Goal: Task Accomplishment & Management: Complete application form

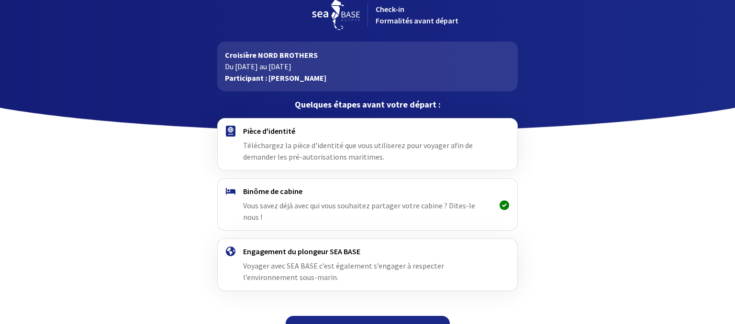
scroll to position [21, 0]
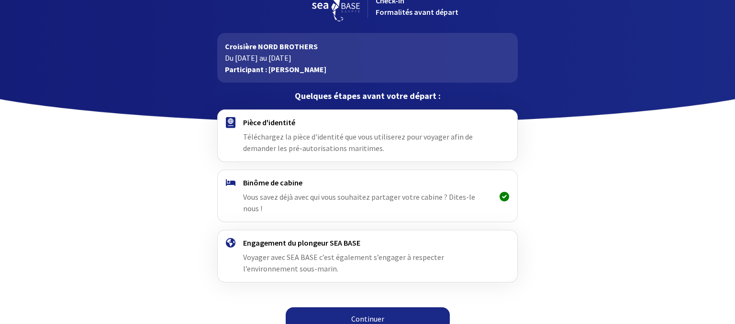
click at [329, 152] on span "Téléchargez la pièce d'identité que vous utiliserez pour voyager afin de demand…" at bounding box center [358, 142] width 230 height 21
click at [286, 139] on span "Téléchargez la pièce d'identité que vous utiliserez pour voyager afin de demand…" at bounding box center [358, 142] width 230 height 21
click at [249, 121] on h4 "Pièce d'identité" at bounding box center [367, 123] width 248 height 10
click at [266, 190] on div "Binôme de cabine Vous savez déjà avec qui vous souhaitez partager votre cabine …" at bounding box center [367, 196] width 248 height 36
click at [275, 177] on div "Binôme de cabine Vous savez déjà avec qui vous souhaitez partager votre cabine …" at bounding box center [366, 196] width 313 height 52
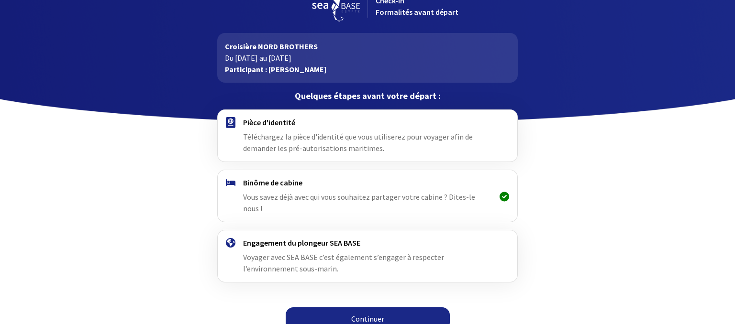
click at [276, 196] on span "Vous savez déjà avec qui vous souhaitez partager votre cabine ? Dites-le nous !" at bounding box center [359, 202] width 232 height 21
click at [231, 121] on img at bounding box center [231, 122] width 10 height 11
click at [257, 123] on h4 "Pièce d'identité" at bounding box center [367, 123] width 248 height 10
click at [364, 308] on link "Continuer" at bounding box center [368, 319] width 164 height 23
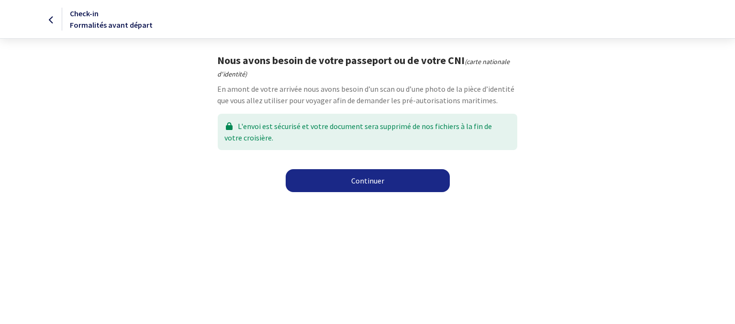
click at [368, 183] on link "Continuer" at bounding box center [368, 180] width 164 height 23
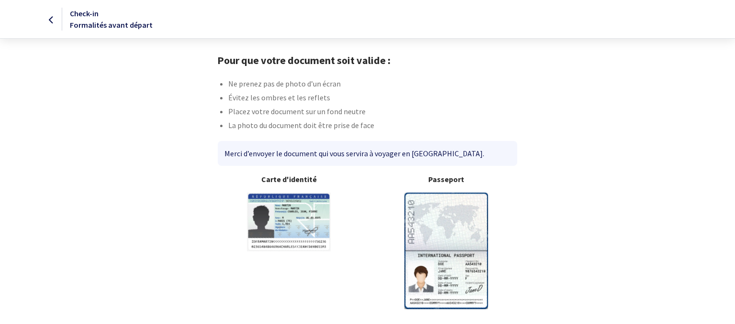
click at [445, 231] on img at bounding box center [446, 251] width 84 height 116
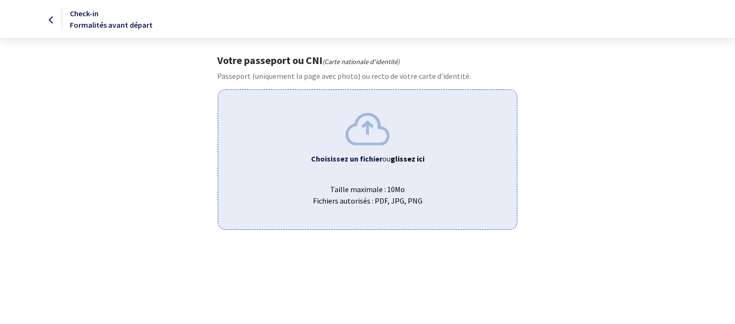
click at [364, 156] on b "Choisissez un fichier" at bounding box center [346, 159] width 71 height 10
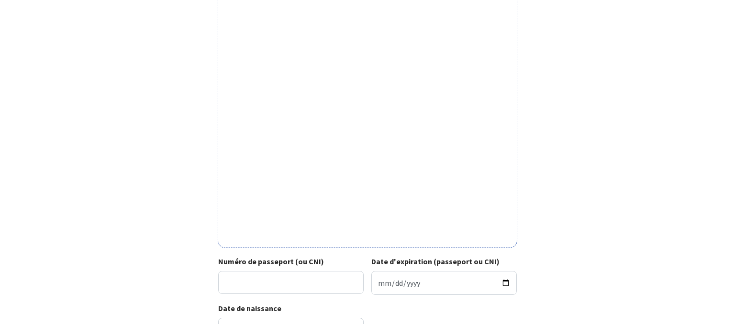
scroll to position [319, 0]
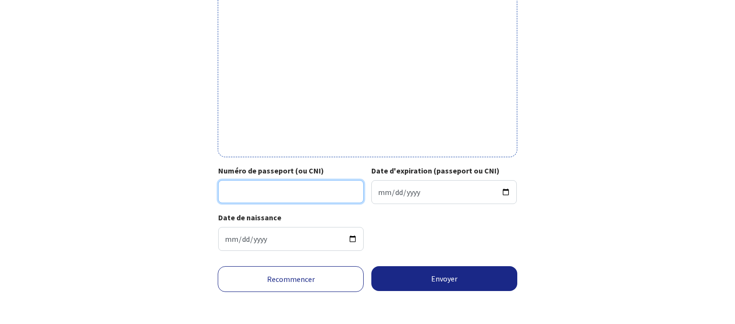
click at [259, 193] on input "Numéro de passeport (ou CNI)" at bounding box center [290, 191] width 145 height 23
type input "24DC57368 3"
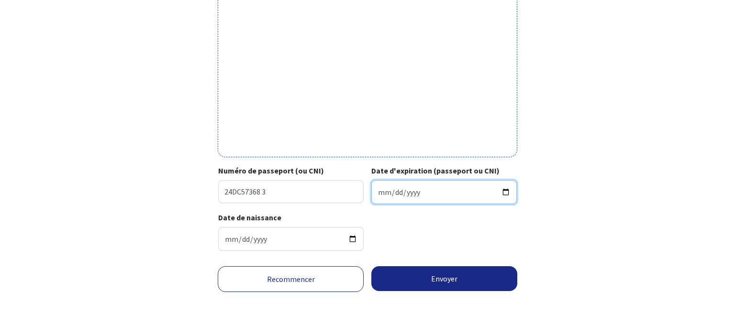
click at [381, 189] on input "Date d'expiration (passeport ou CNI)" at bounding box center [443, 192] width 145 height 24
type input "2034-03-29"
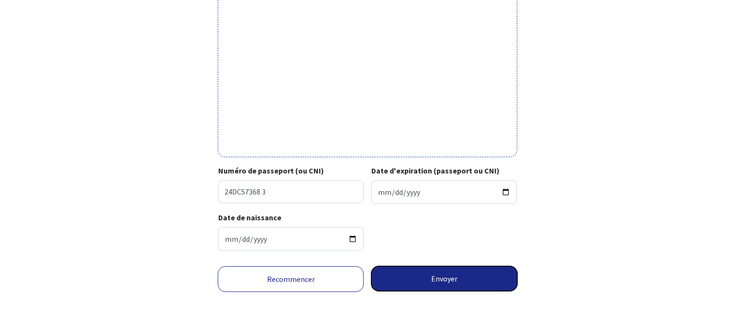
click at [441, 276] on button "Envoyer" at bounding box center [444, 278] width 146 height 25
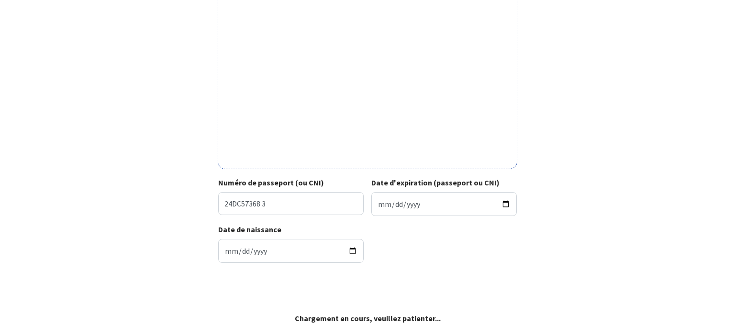
scroll to position [304, 0]
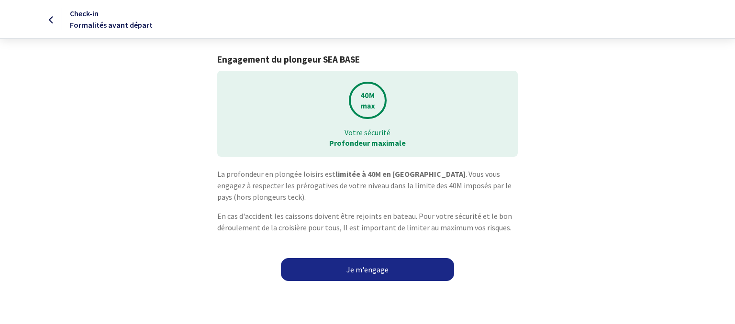
click at [376, 270] on link "Je m'engage" at bounding box center [367, 269] width 173 height 23
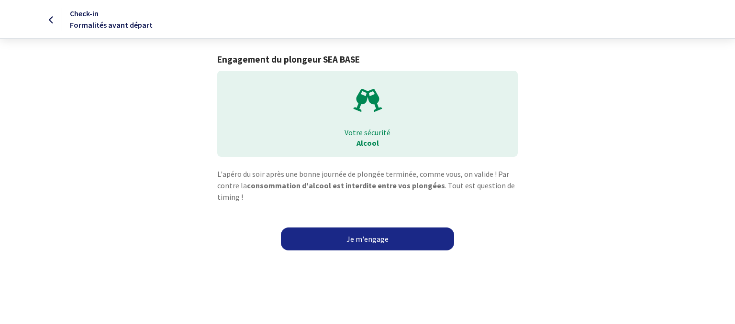
click at [368, 235] on link "Je m'engage" at bounding box center [367, 239] width 173 height 23
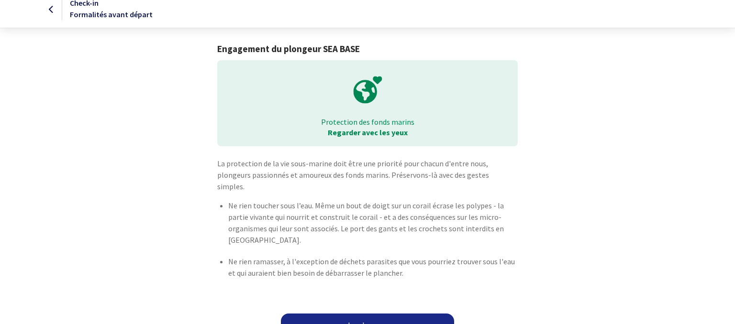
scroll to position [17, 0]
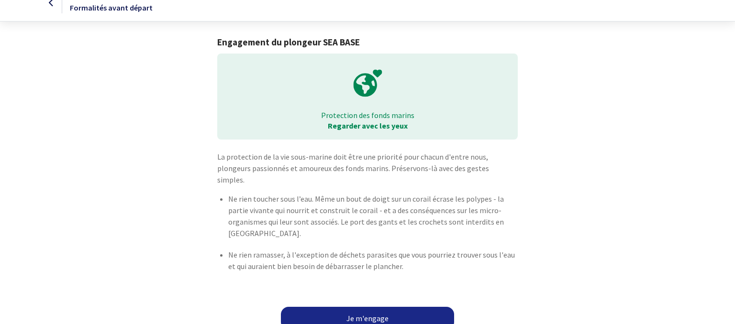
click at [385, 309] on link "Je m'engage" at bounding box center [367, 318] width 173 height 23
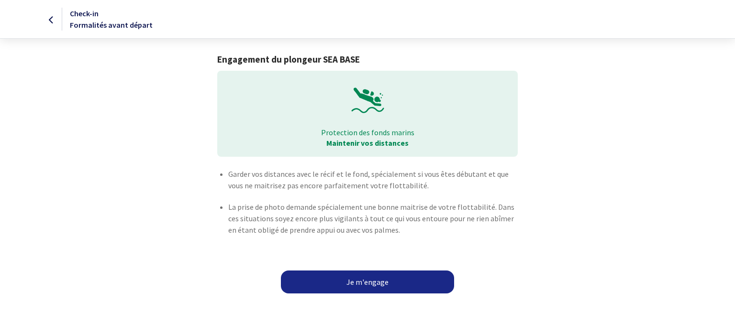
click at [378, 279] on link "Je m'engage" at bounding box center [367, 282] width 173 height 23
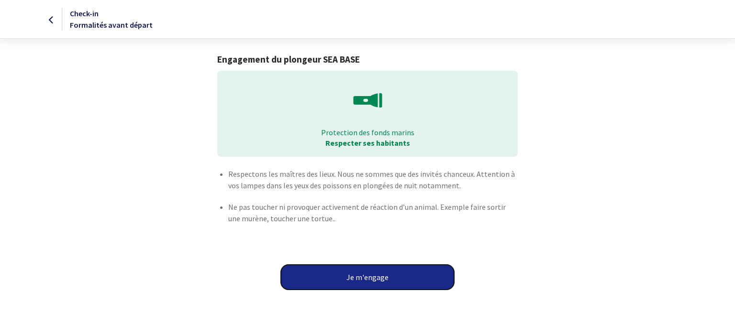
click at [378, 278] on button "Je m'engage" at bounding box center [367, 277] width 173 height 25
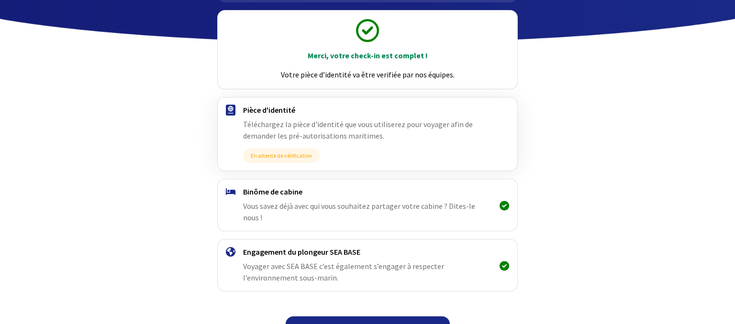
scroll to position [110, 0]
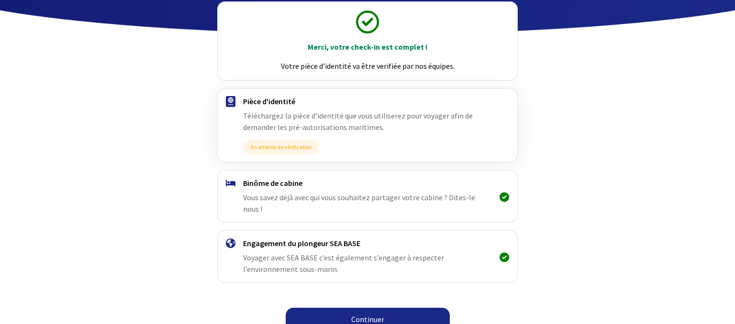
click at [382, 308] on link "Continuer" at bounding box center [368, 319] width 164 height 23
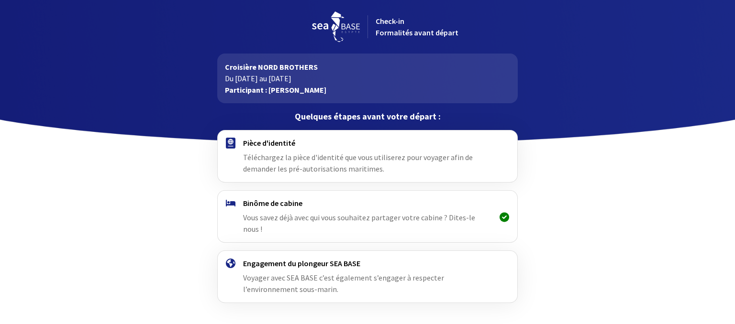
click at [278, 144] on h4 "Pièce d'identité" at bounding box center [367, 143] width 248 height 10
click at [278, 167] on span "Téléchargez la pièce d'identité que vous utiliserez pour voyager afin de demand…" at bounding box center [358, 163] width 230 height 21
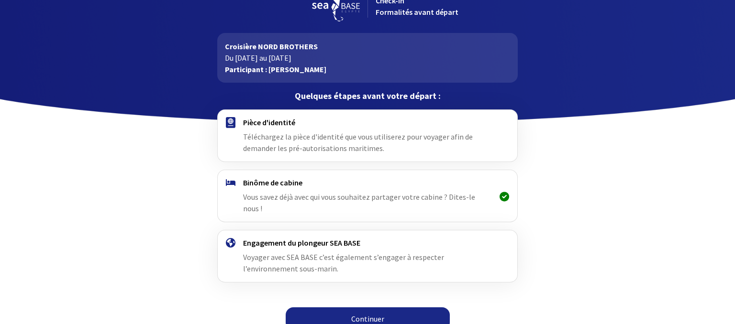
click at [378, 308] on link "Continuer" at bounding box center [368, 319] width 164 height 23
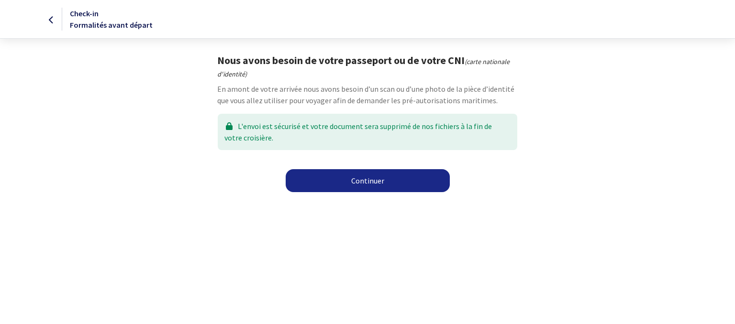
click at [362, 179] on link "Continuer" at bounding box center [368, 180] width 164 height 23
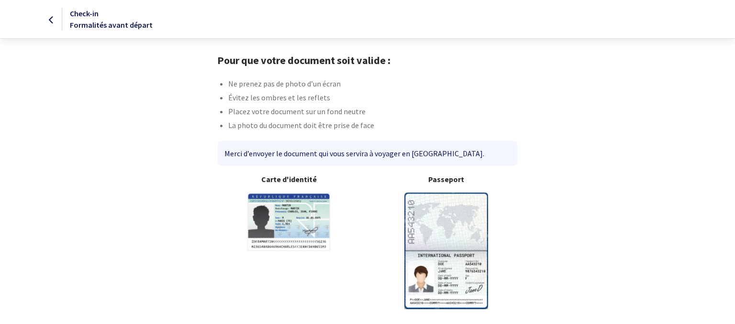
click at [449, 228] on img at bounding box center [446, 251] width 84 height 116
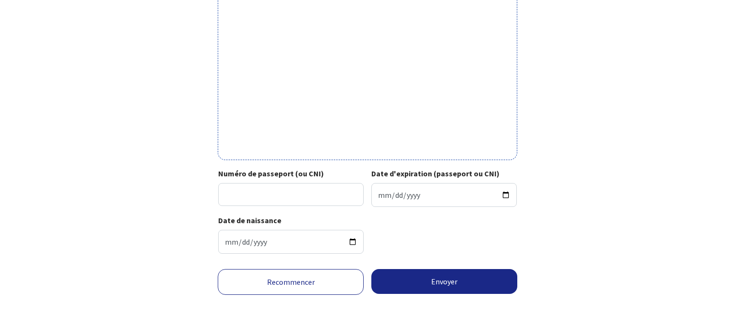
scroll to position [319, 0]
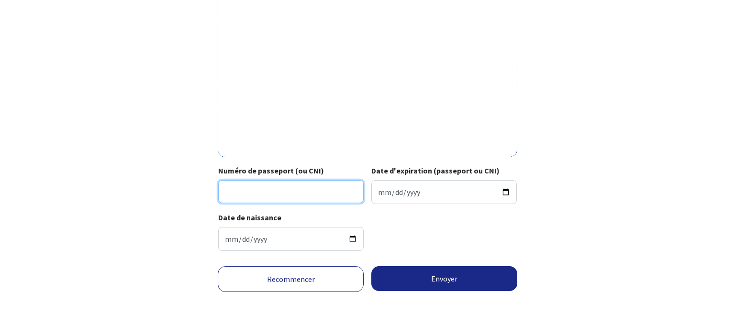
click at [260, 188] on input "Numéro de passeport (ou CNI)" at bounding box center [290, 191] width 145 height 23
type input "24DC57370 5"
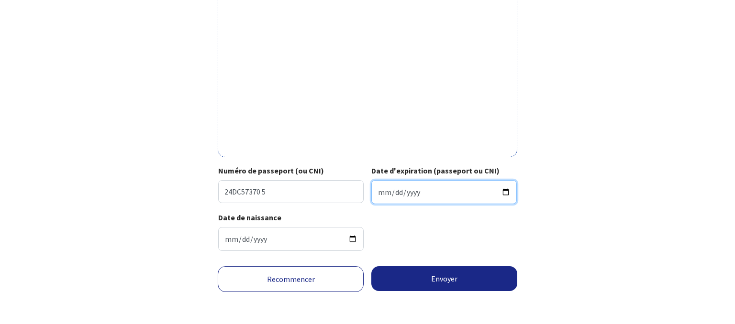
click at [380, 188] on input "Date d'expiration (passeport ou CNI)" at bounding box center [443, 192] width 145 height 24
type input "2034-03-29"
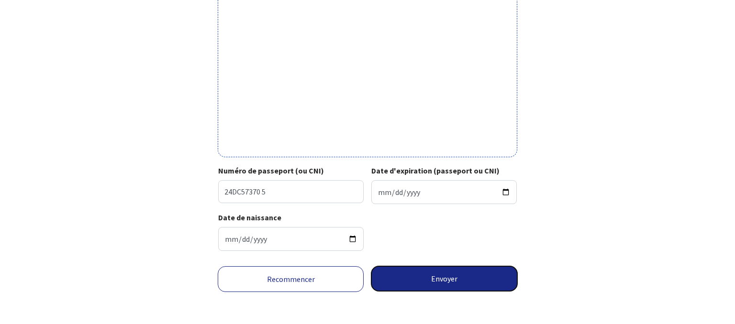
click at [445, 276] on button "Envoyer" at bounding box center [444, 278] width 146 height 25
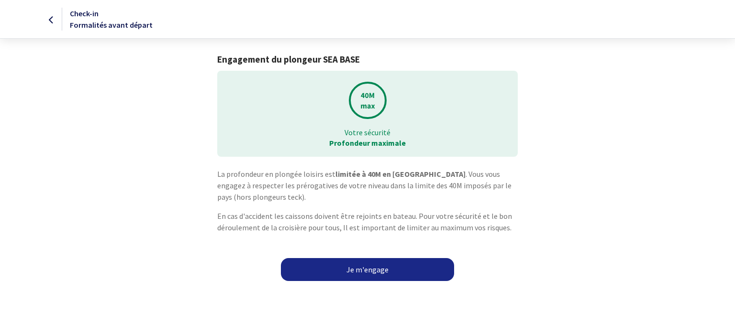
click at [360, 270] on link "Je m'engage" at bounding box center [367, 269] width 173 height 23
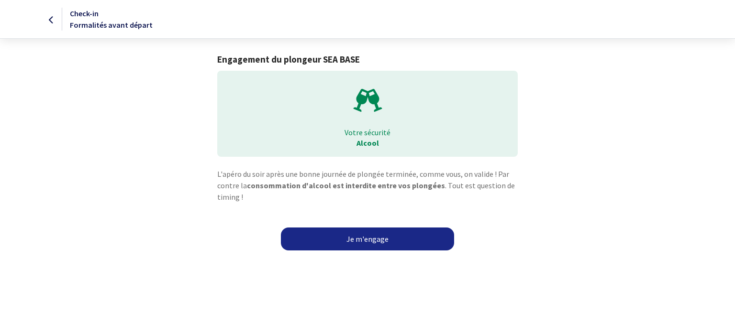
click at [371, 235] on link "Je m'engage" at bounding box center [367, 239] width 173 height 23
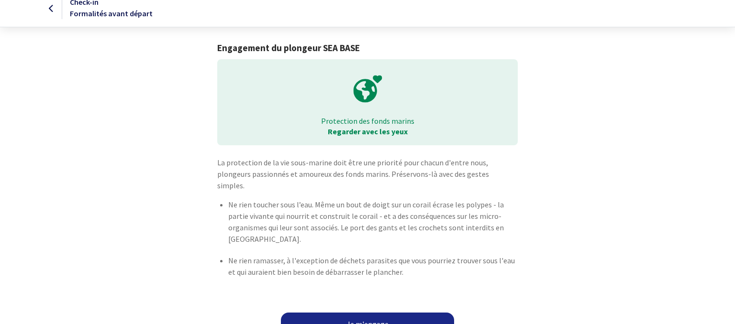
scroll to position [17, 0]
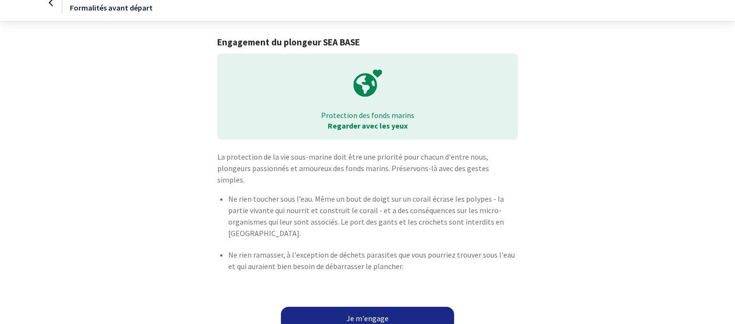
click at [371, 307] on link "Je m'engage" at bounding box center [367, 318] width 173 height 23
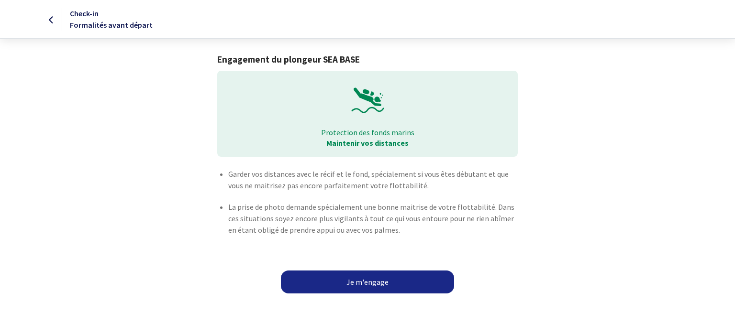
click at [368, 277] on link "Je m'engage" at bounding box center [367, 282] width 173 height 23
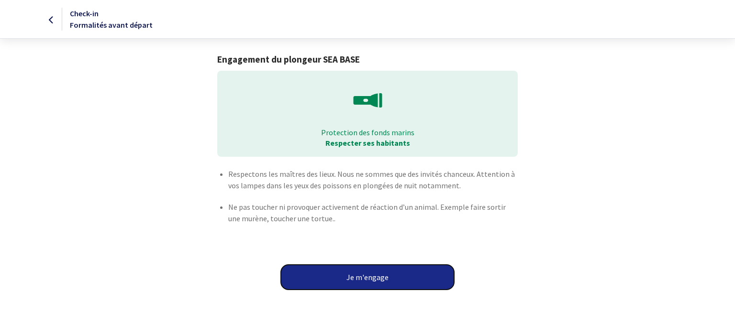
click at [368, 277] on button "Je m'engage" at bounding box center [367, 277] width 173 height 25
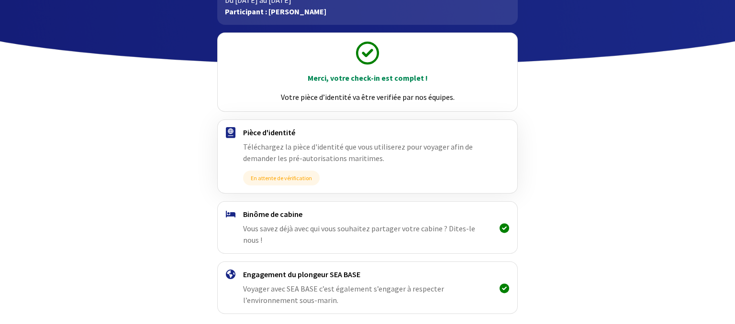
scroll to position [101, 0]
